Goal: Book appointment/travel/reservation

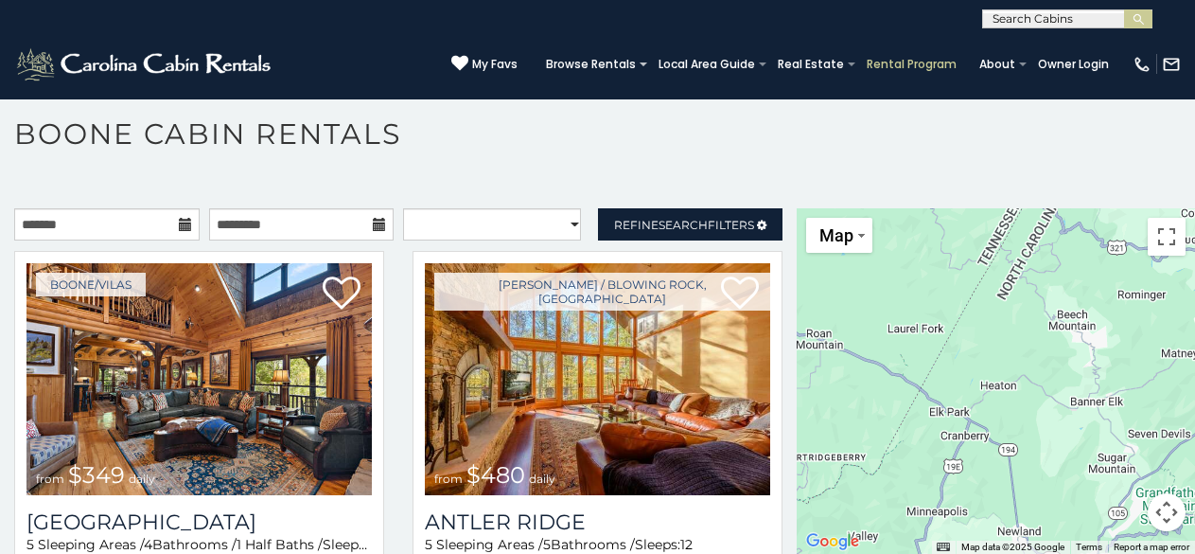
scroll to position [55, 0]
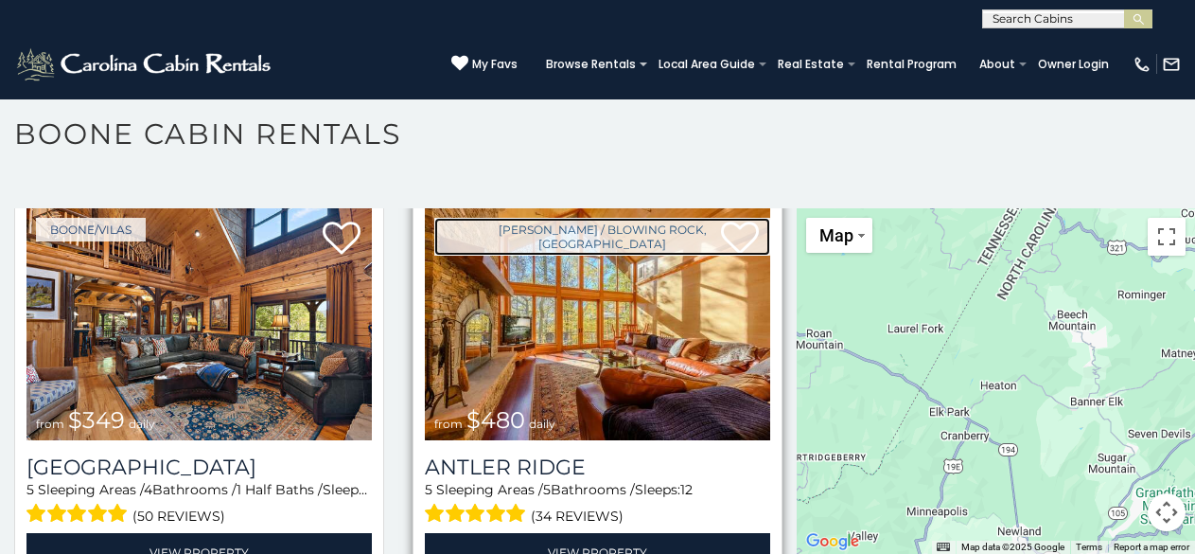
click at [479, 220] on link "[PERSON_NAME] / Blowing Rock, [GEOGRAPHIC_DATA]" at bounding box center [602, 237] width 336 height 38
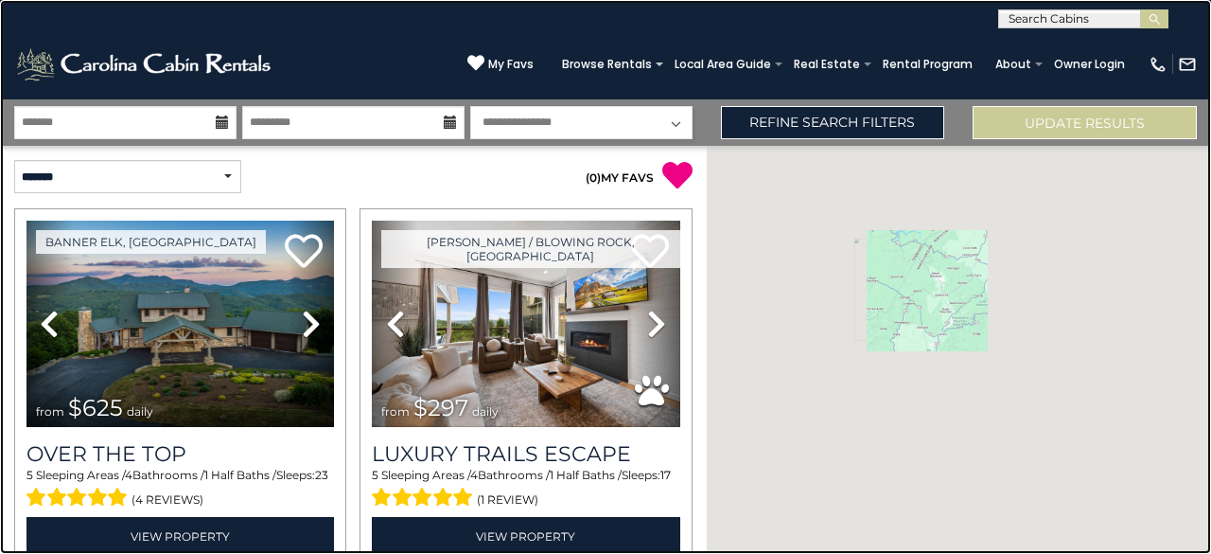
click at [69, 224] on link at bounding box center [605, 277] width 1211 height 554
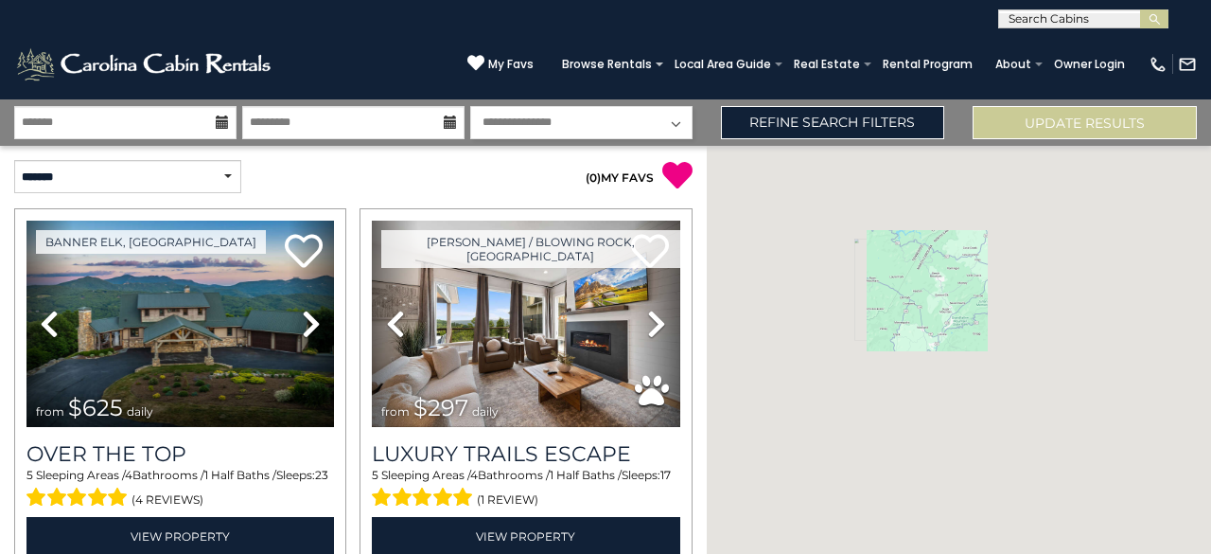
scroll to position [1173, 0]
